Goal: Task Accomplishment & Management: Manage account settings

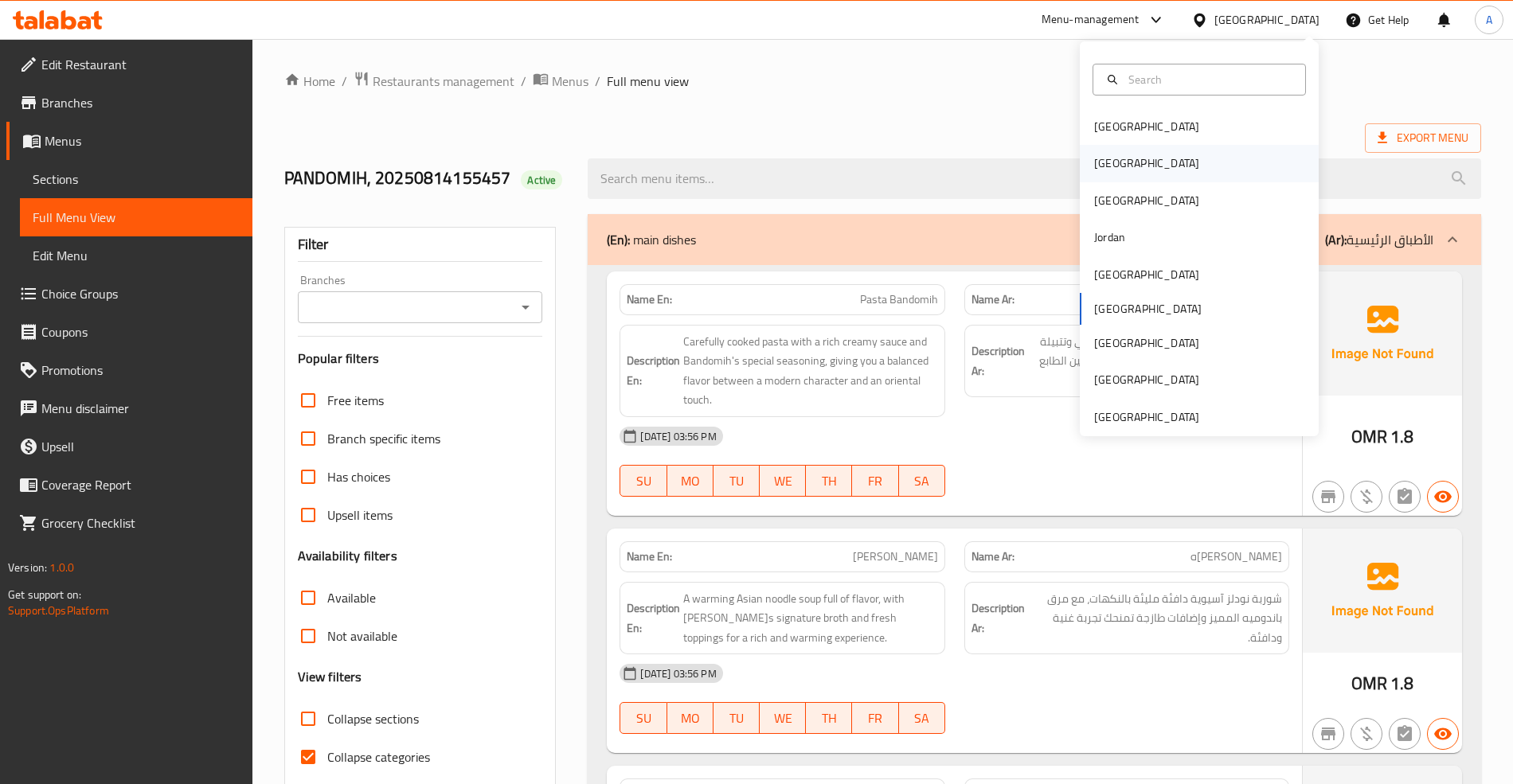
click at [1112, 172] on div "[GEOGRAPHIC_DATA]" at bounding box center [1146, 164] width 131 height 37
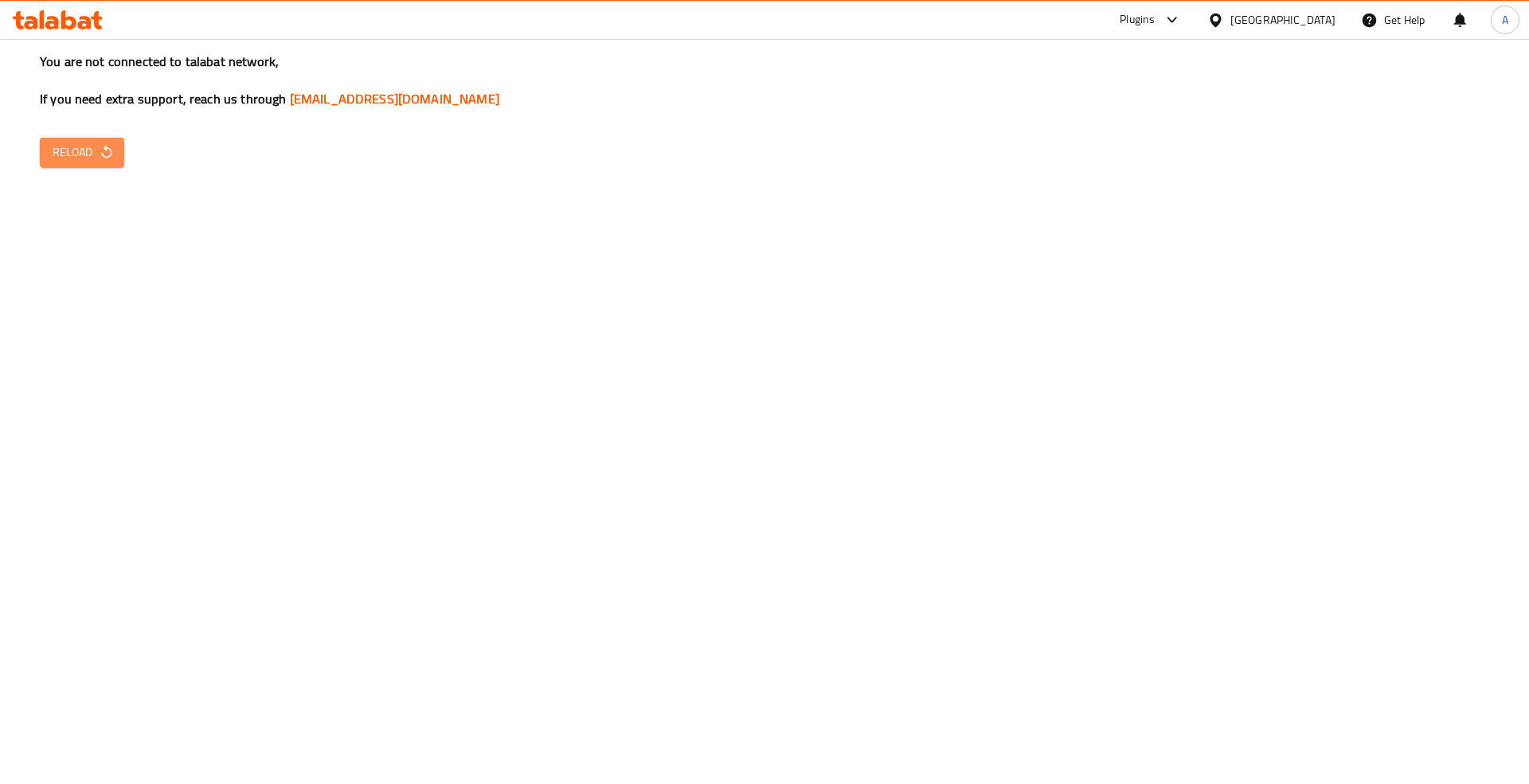
click at [100, 148] on icon "button" at bounding box center [106, 152] width 16 height 16
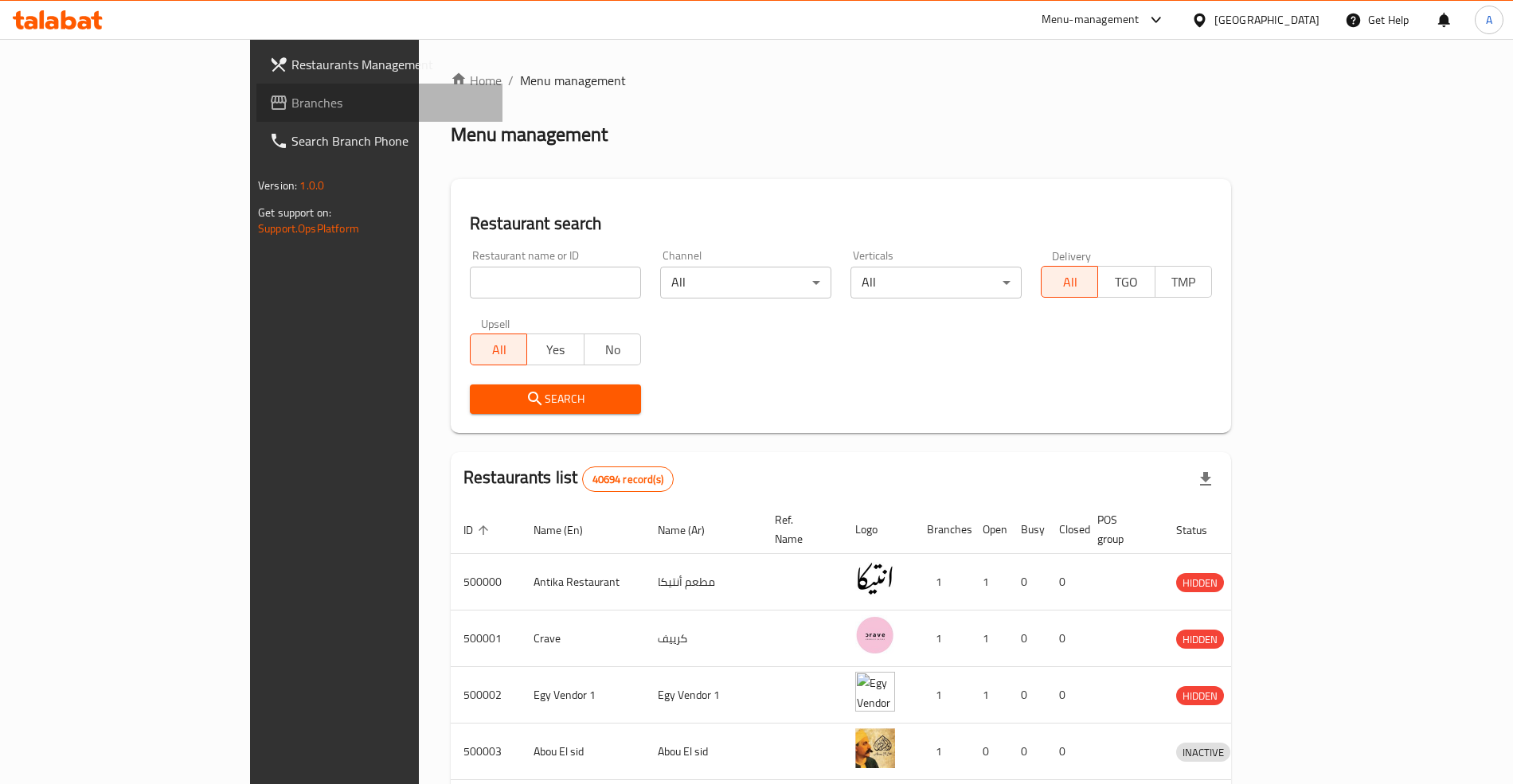
click at [292, 96] on span "Branches" at bounding box center [390, 102] width 198 height 19
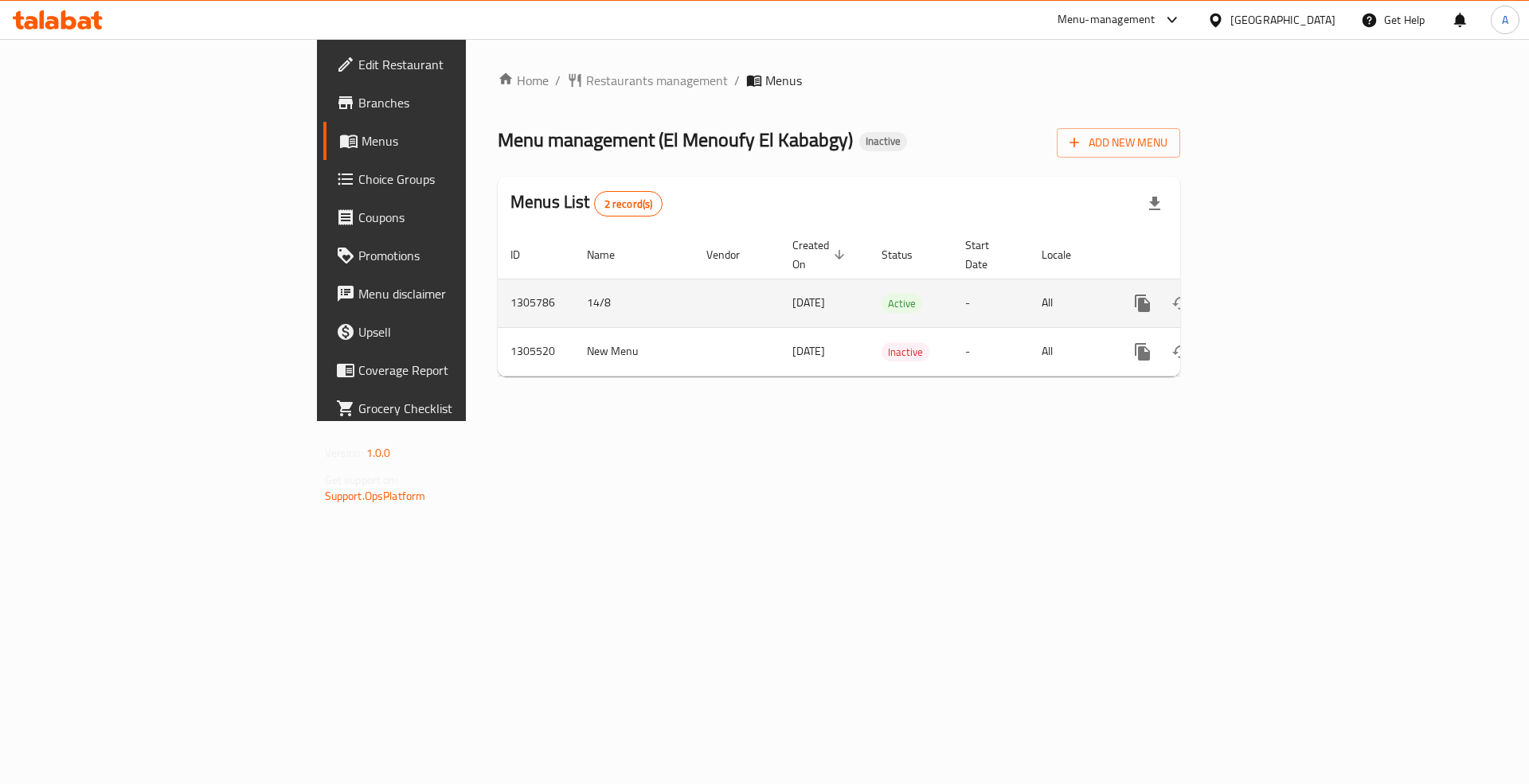
click at [1267, 293] on icon "enhanced table" at bounding box center [1257, 302] width 19 height 19
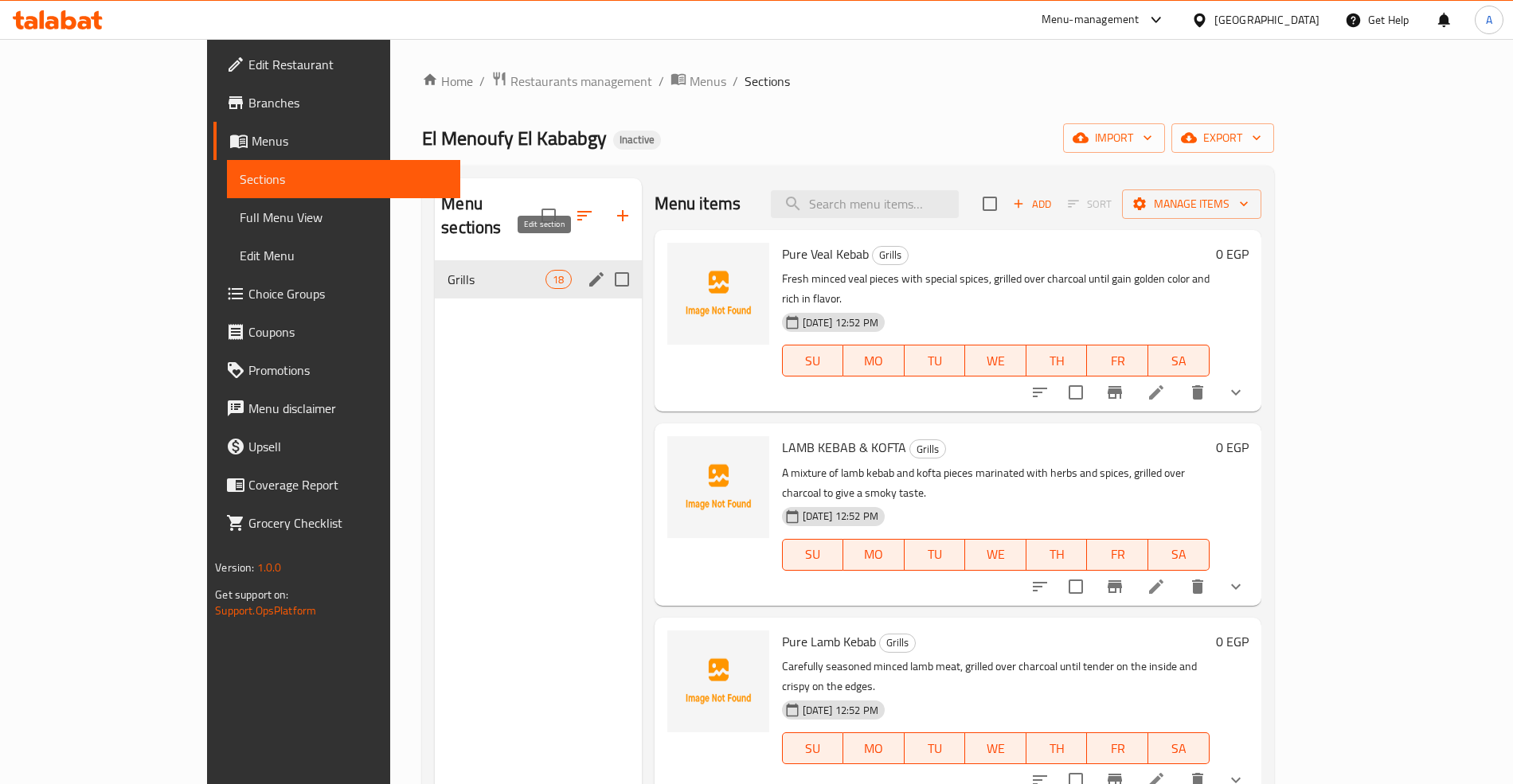
click at [590, 272] on icon "edit" at bounding box center [597, 280] width 15 height 15
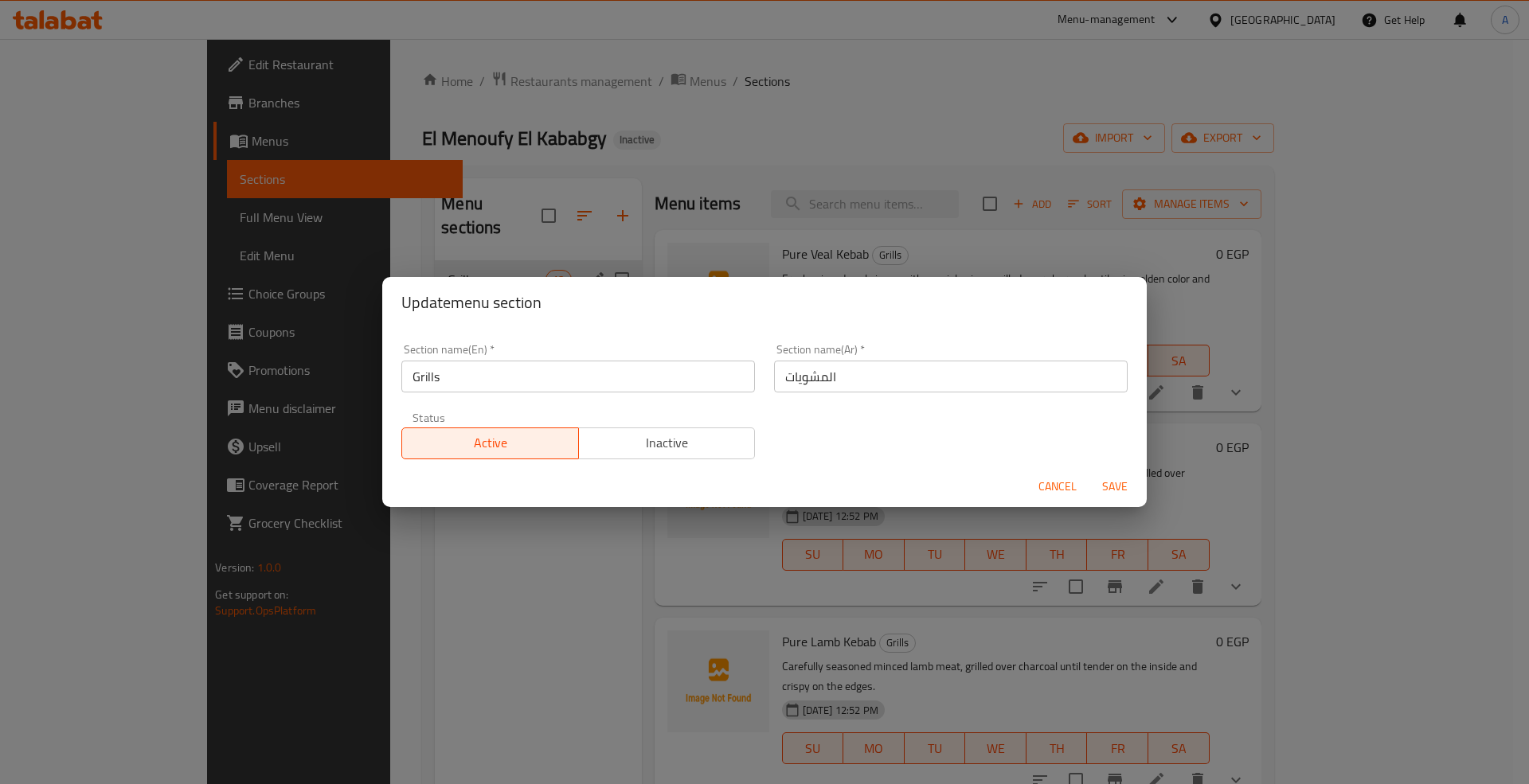
click at [888, 146] on div "Update menu section Section name(En)   * Grills Section name(En) * Section name…" at bounding box center [764, 392] width 1529 height 784
click at [1062, 485] on span "Cancel" at bounding box center [1057, 487] width 38 height 20
